Goal: Task Accomplishment & Management: Use online tool/utility

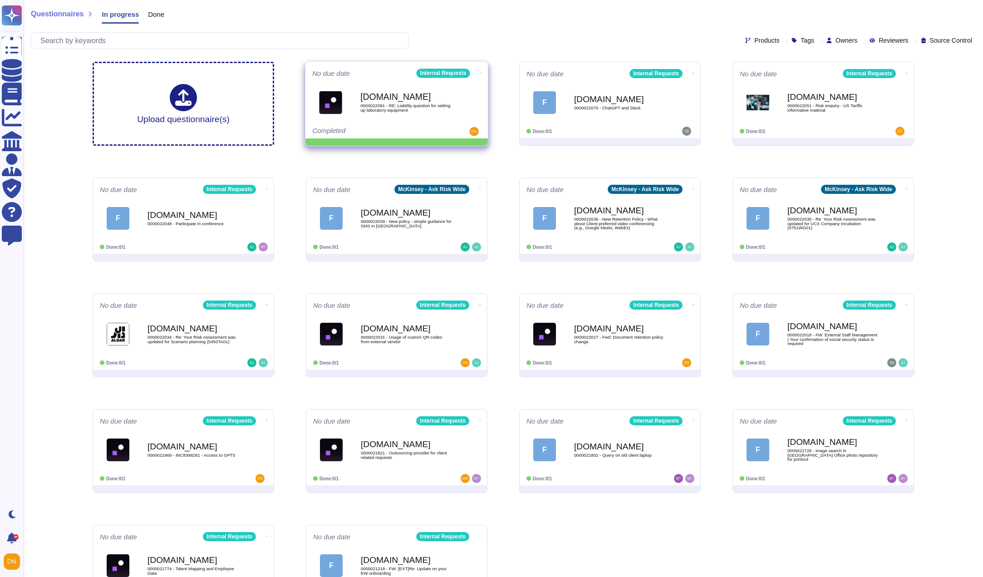
click at [481, 69] on span at bounding box center [481, 72] width 4 height 10
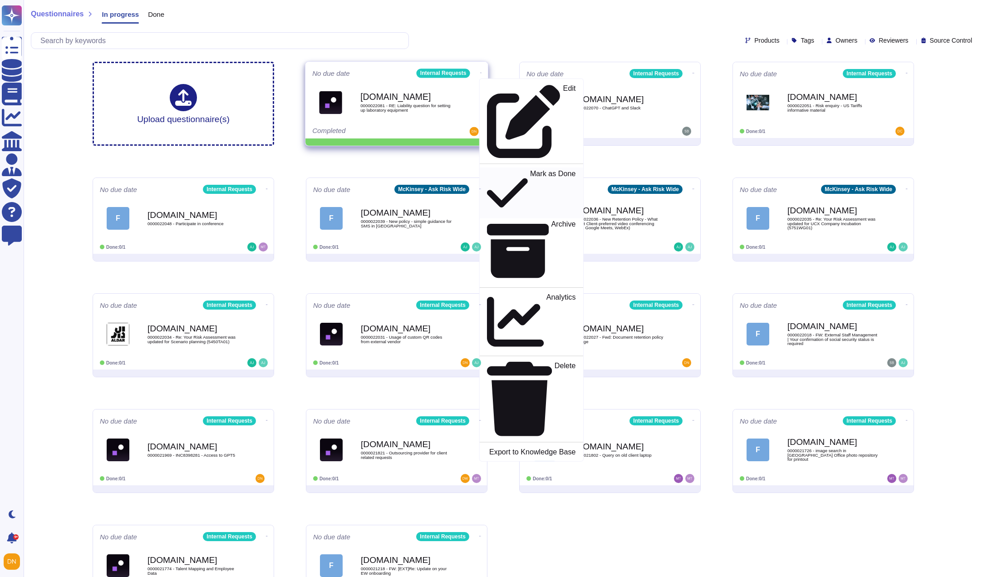
click at [530, 170] on p "Mark as Done" at bounding box center [553, 193] width 46 height 46
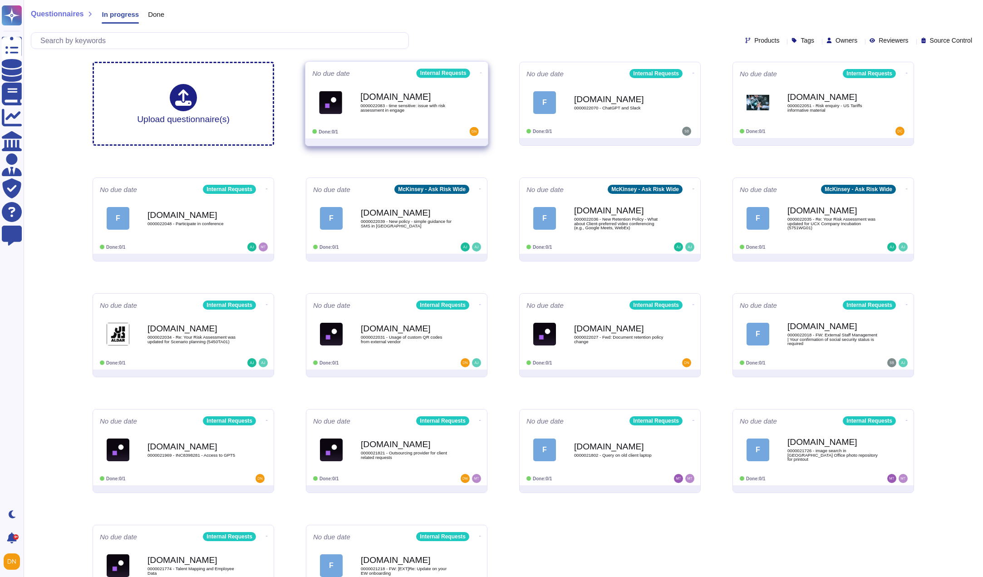
click at [378, 107] on span "0000022083 - time sensitive: issue with risk assessment in engage" at bounding box center [406, 107] width 92 height 9
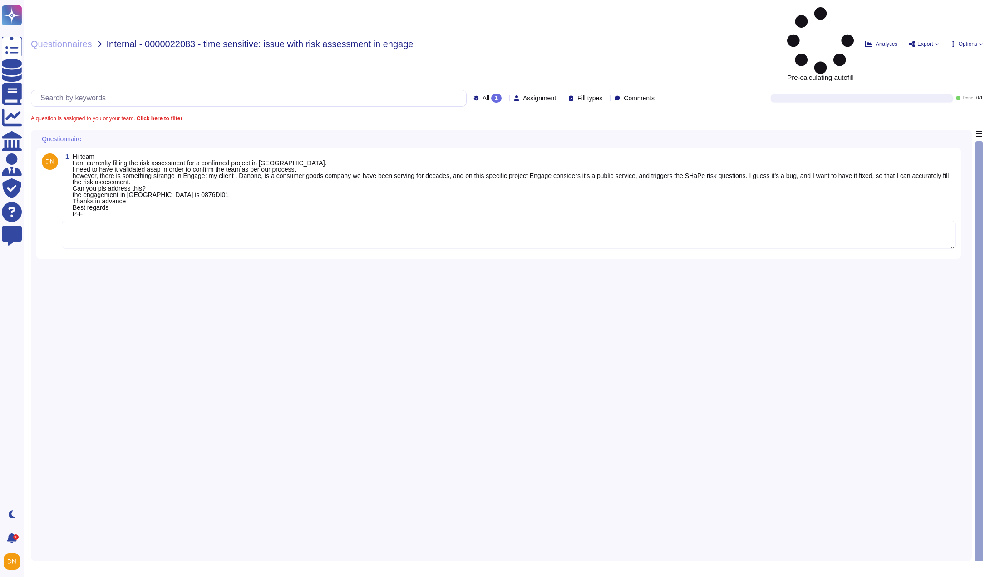
click at [280, 221] on textarea at bounding box center [509, 235] width 894 height 28
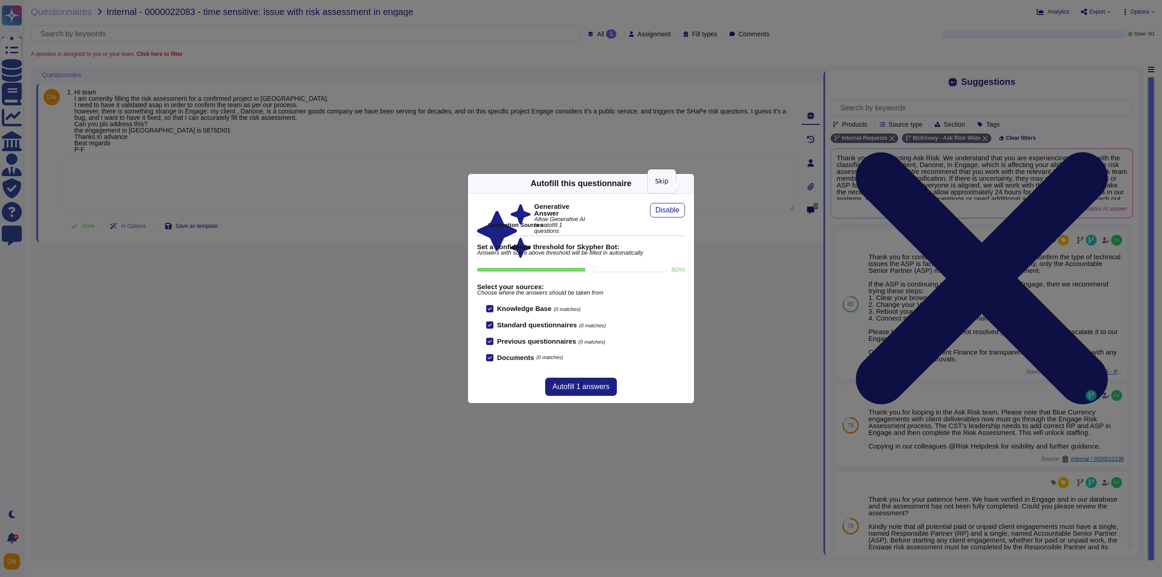
click at [688, 183] on icon at bounding box center [688, 183] width 0 height 0
